Goal: Task Accomplishment & Management: Manage account settings

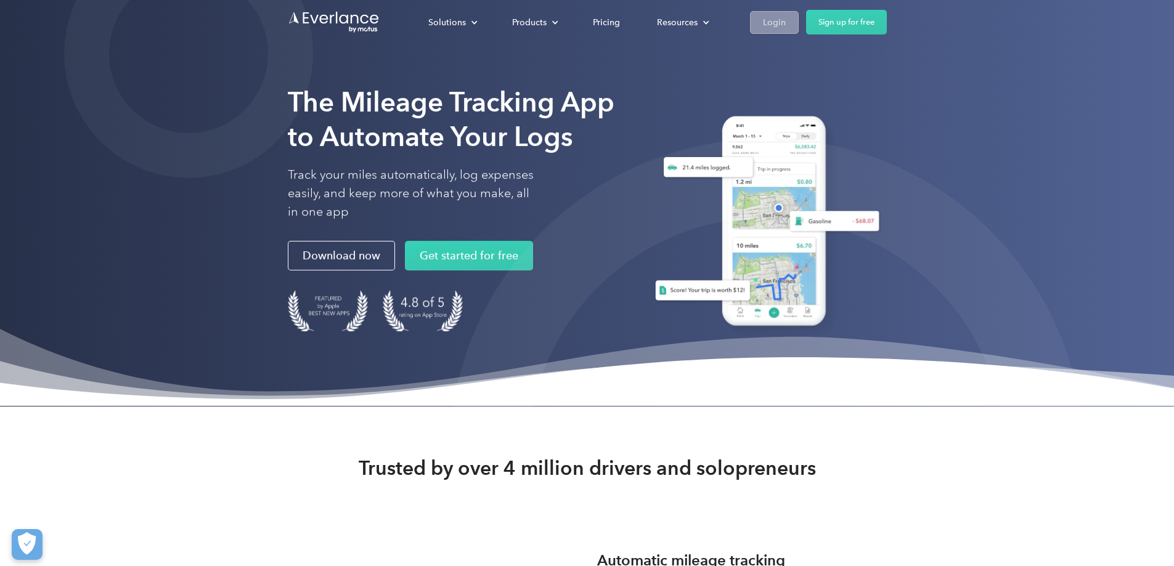
click at [786, 27] on div "Login" at bounding box center [774, 22] width 23 height 15
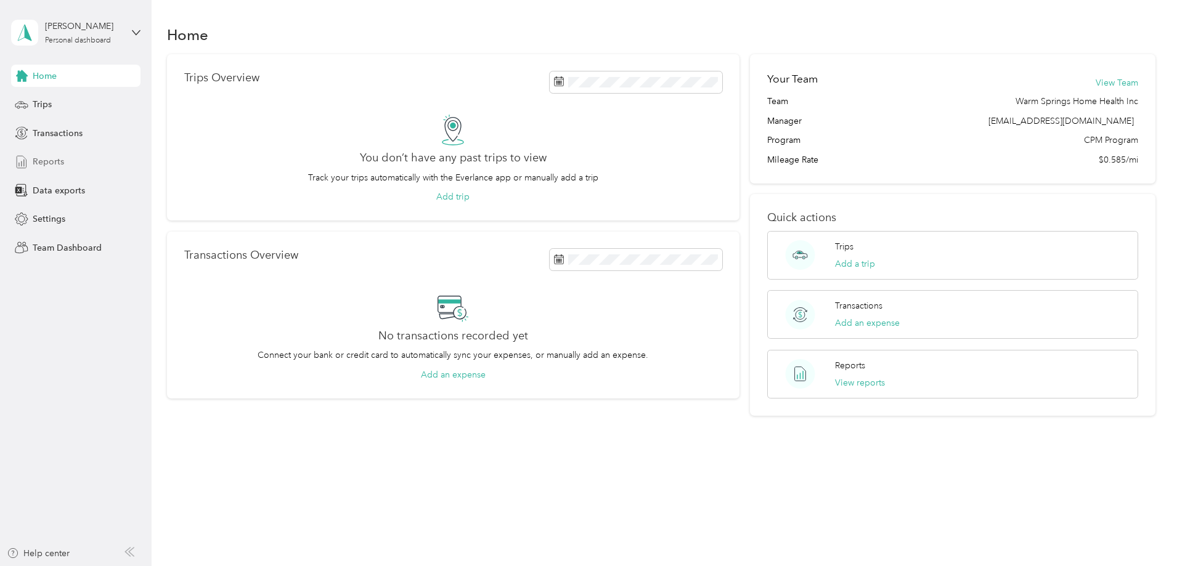
click at [61, 164] on span "Reports" at bounding box center [48, 161] width 31 height 13
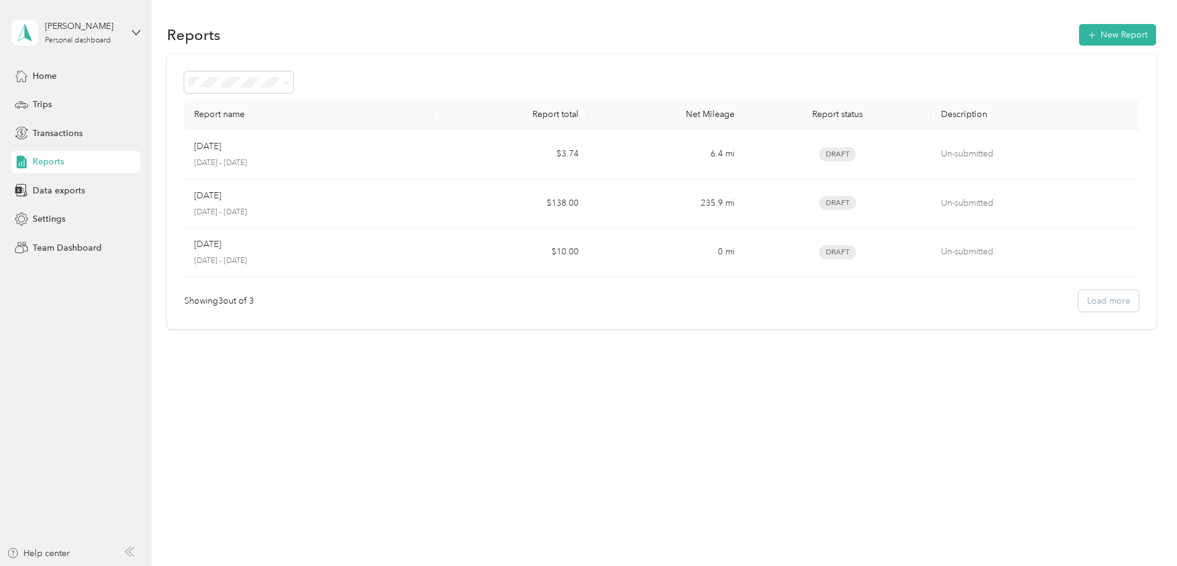
click at [131, 26] on div "[PERSON_NAME] Personal dashboard" at bounding box center [75, 32] width 129 height 43
click at [58, 107] on div "Team dashboard" at bounding box center [141, 102] width 242 height 22
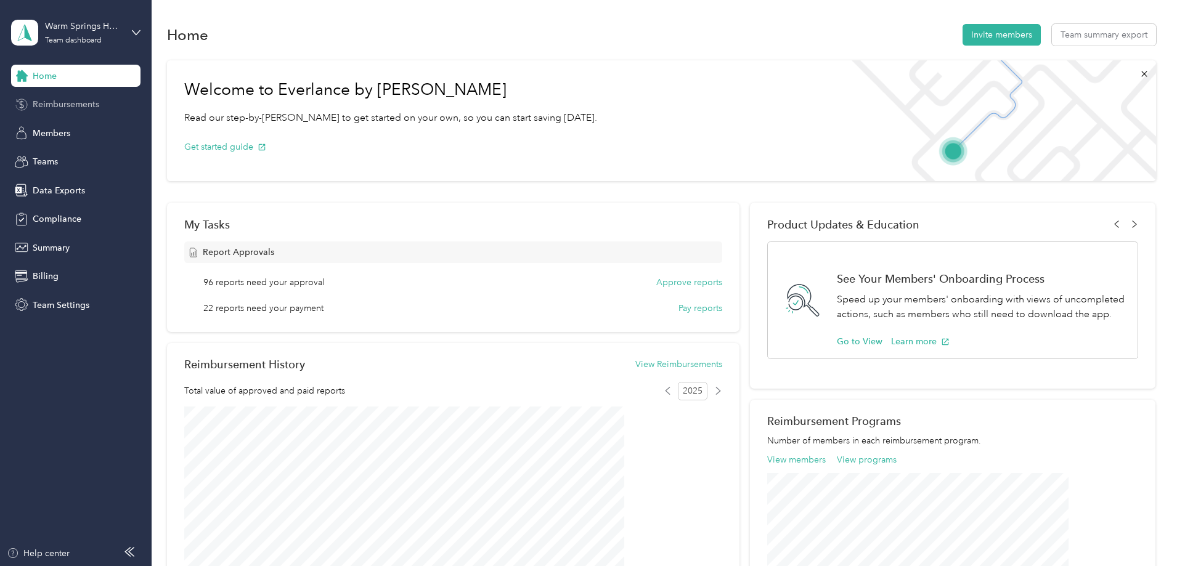
click at [67, 101] on span "Reimbursements" at bounding box center [66, 104] width 67 height 13
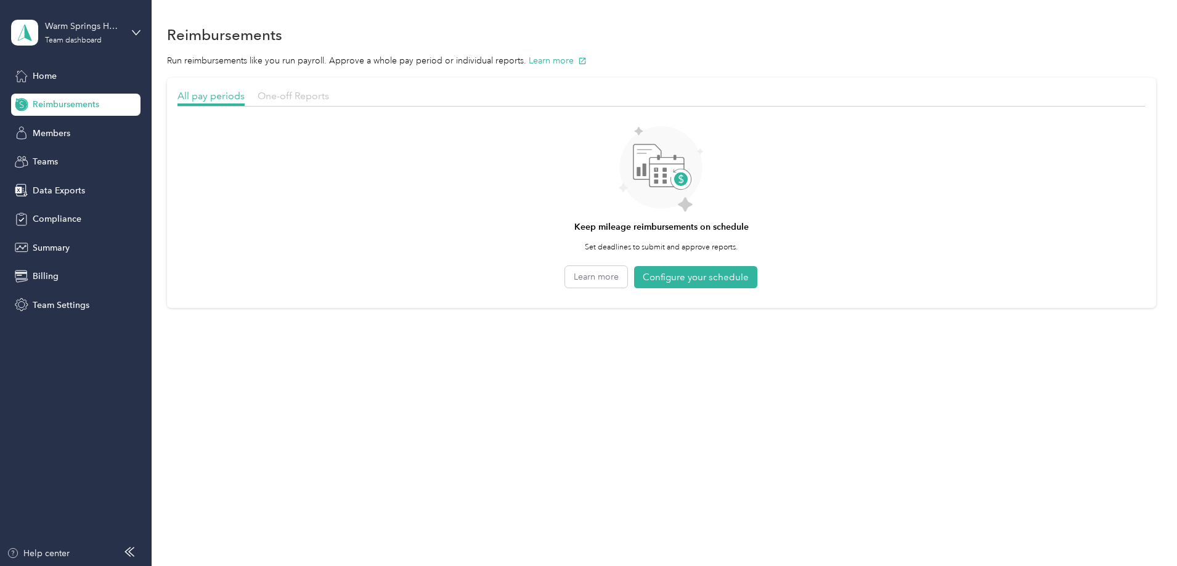
click at [329, 96] on span "One-off Reports" at bounding box center [293, 96] width 71 height 12
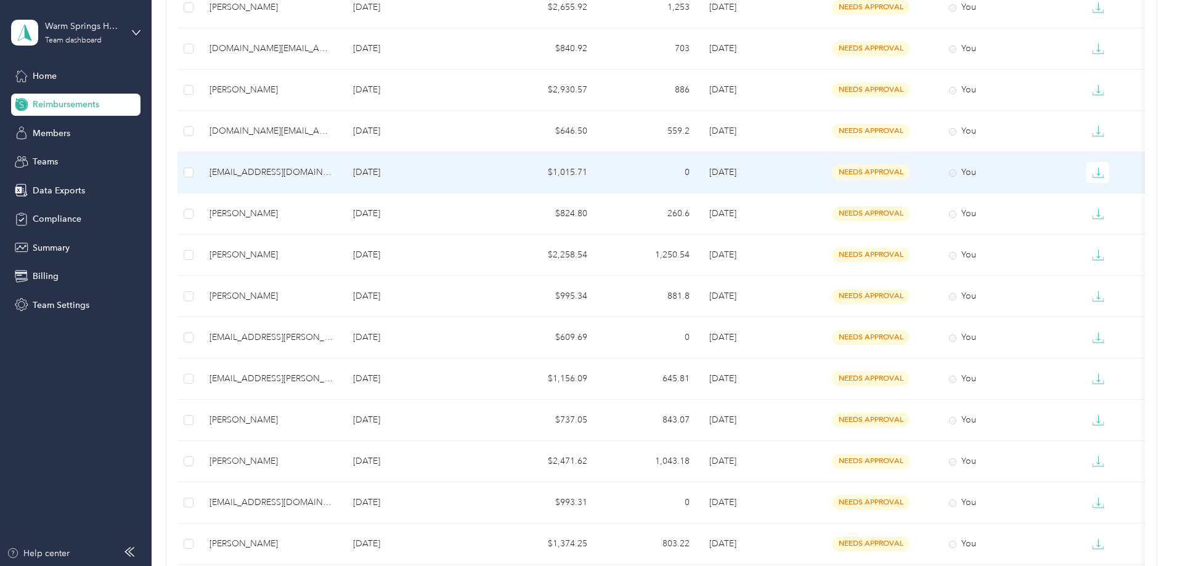
scroll to position [246, 0]
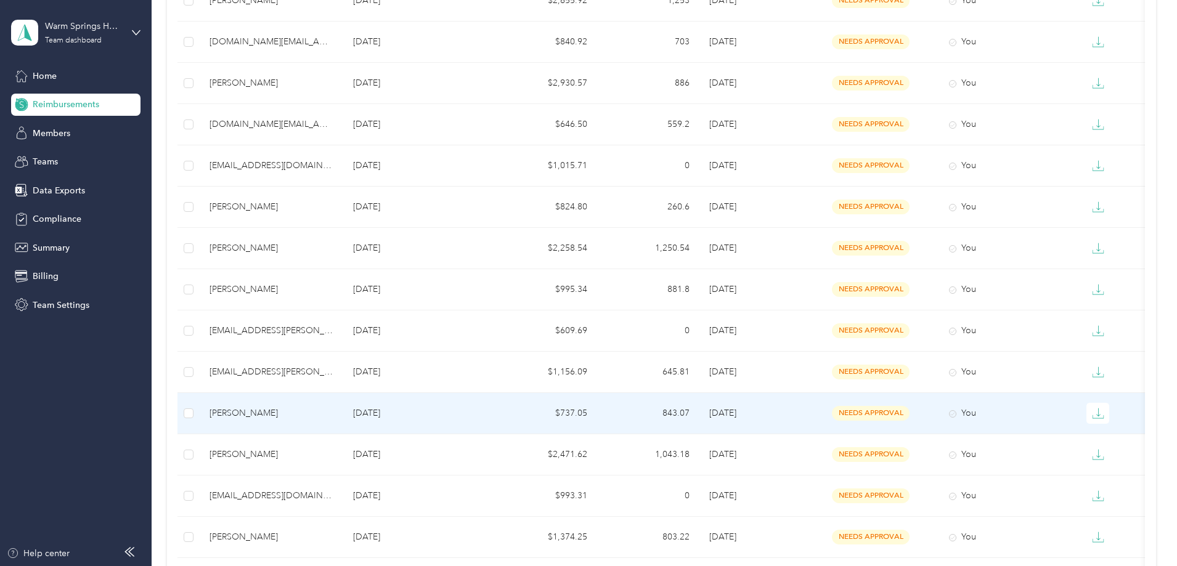
click at [436, 412] on p "[DATE]" at bounding box center [418, 414] width 131 height 14
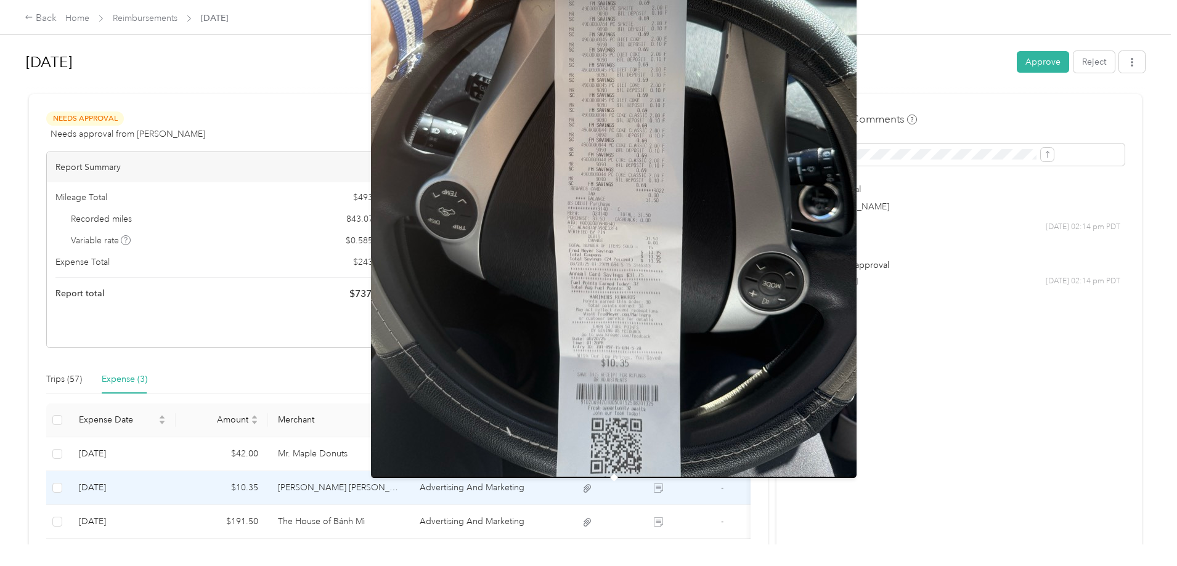
click at [593, 489] on icon at bounding box center [587, 488] width 11 height 11
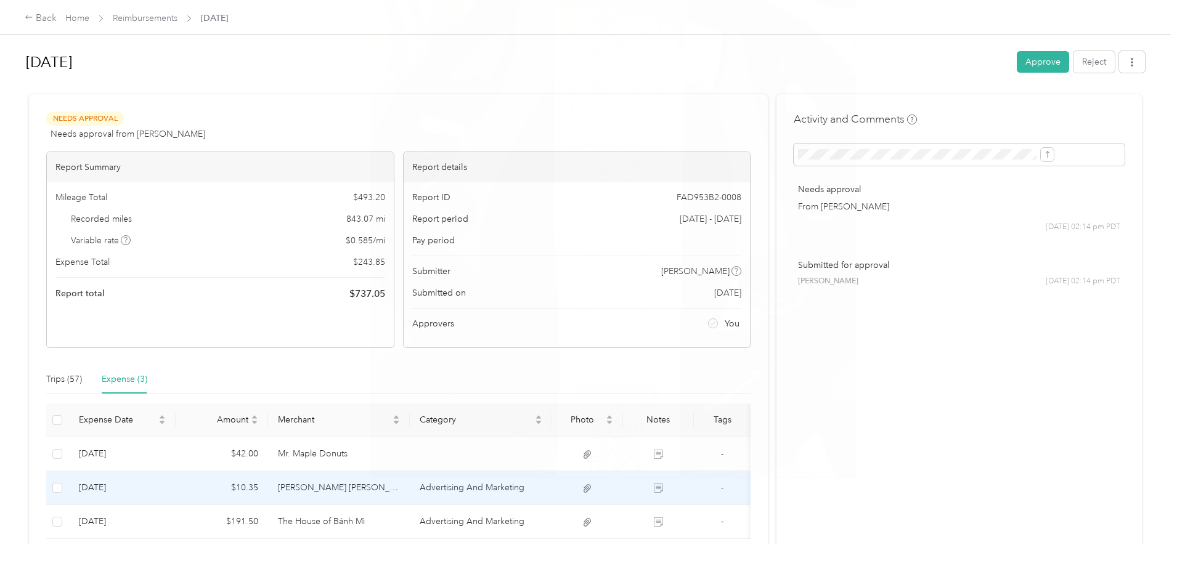
click at [593, 490] on icon at bounding box center [587, 488] width 11 height 11
